Goal: Transaction & Acquisition: Obtain resource

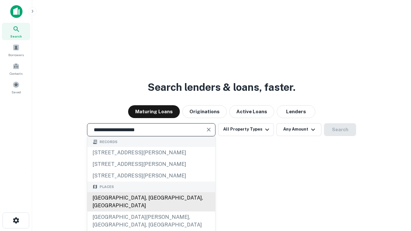
click at [151, 212] on div "[GEOGRAPHIC_DATA], [GEOGRAPHIC_DATA], [GEOGRAPHIC_DATA]" at bounding box center [151, 201] width 128 height 19
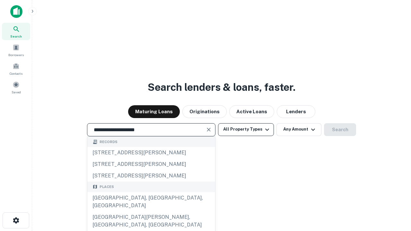
click at [246, 129] on button "All Property Types" at bounding box center [246, 129] width 56 height 13
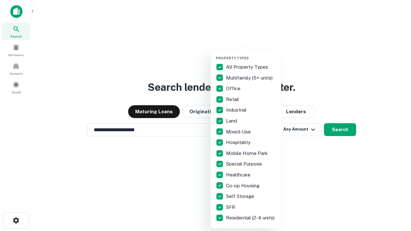
type input "**********"
click at [251, 54] on button "button" at bounding box center [251, 54] width 71 height 0
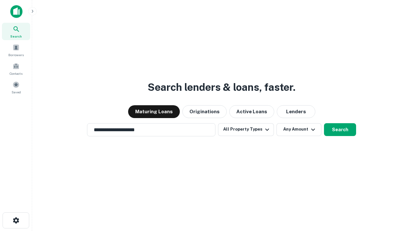
scroll to position [4, 77]
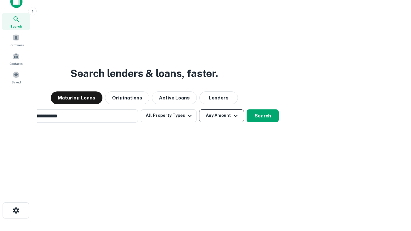
click at [199, 110] on button "Any Amount" at bounding box center [221, 116] width 45 height 13
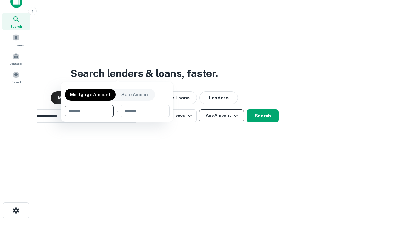
scroll to position [10, 0]
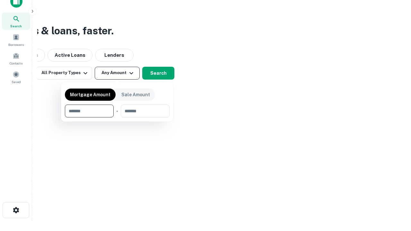
type input "*******"
click at [117, 118] on button "button" at bounding box center [117, 118] width 105 height 0
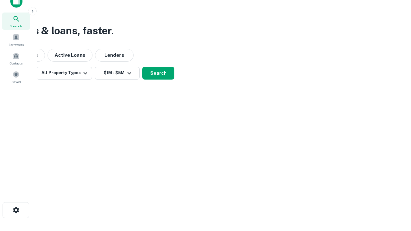
scroll to position [10, 0]
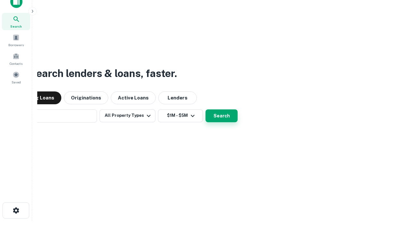
click at [206, 110] on button "Search" at bounding box center [222, 116] width 32 height 13
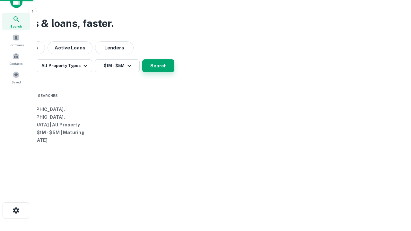
scroll to position [10, 0]
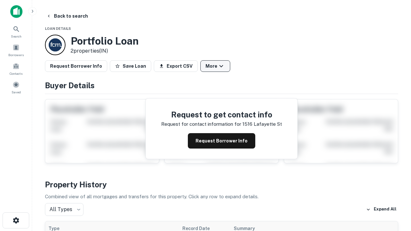
click at [215, 66] on button "More" at bounding box center [215, 66] width 30 height 12
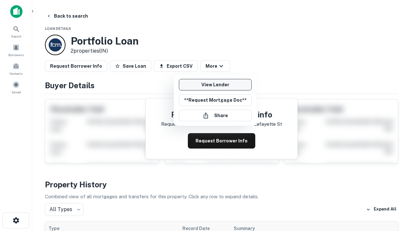
click at [215, 85] on link "View Lender" at bounding box center [215, 85] width 73 height 12
